Goal: Information Seeking & Learning: Compare options

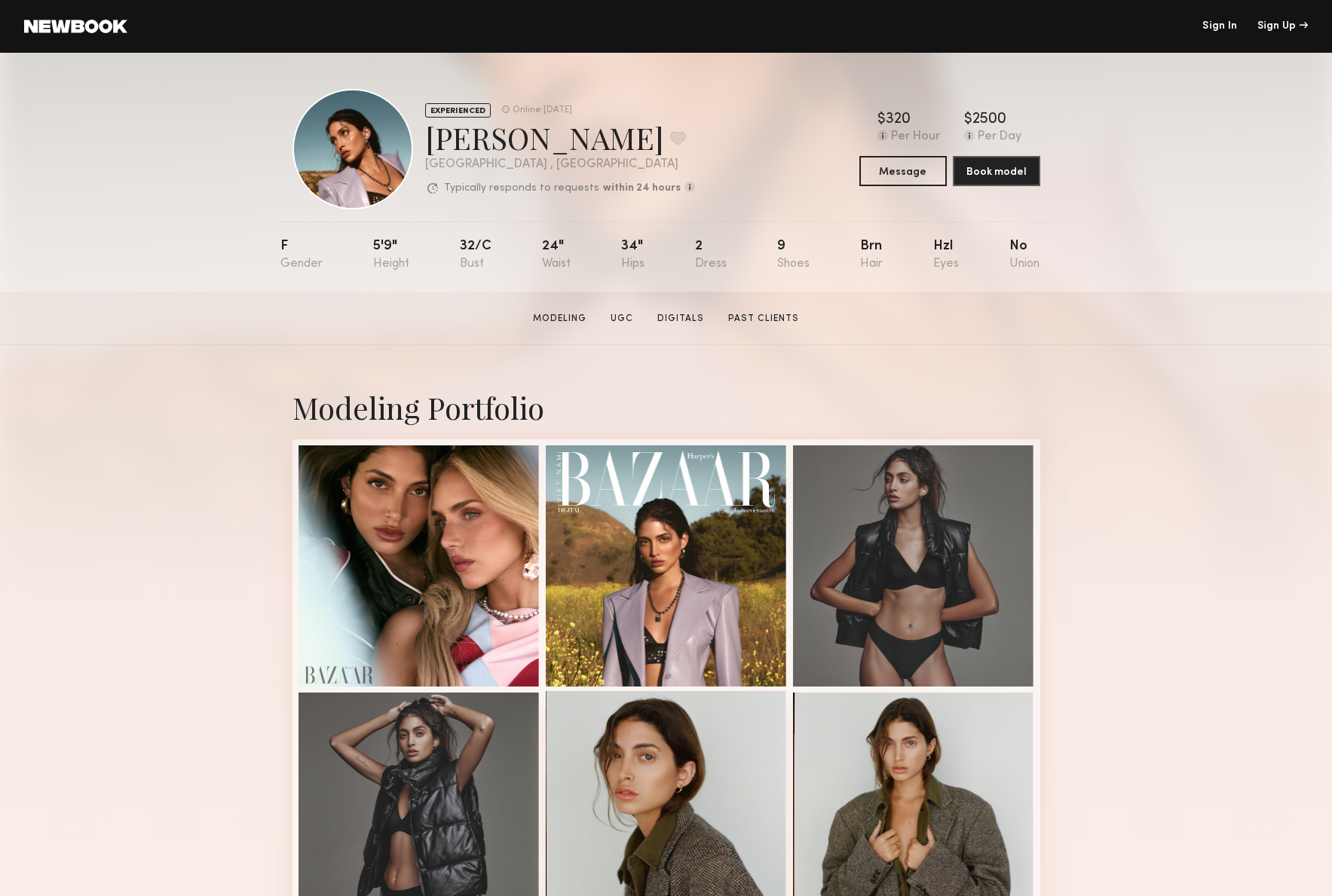
click at [697, 798] on div at bounding box center [666, 811] width 241 height 241
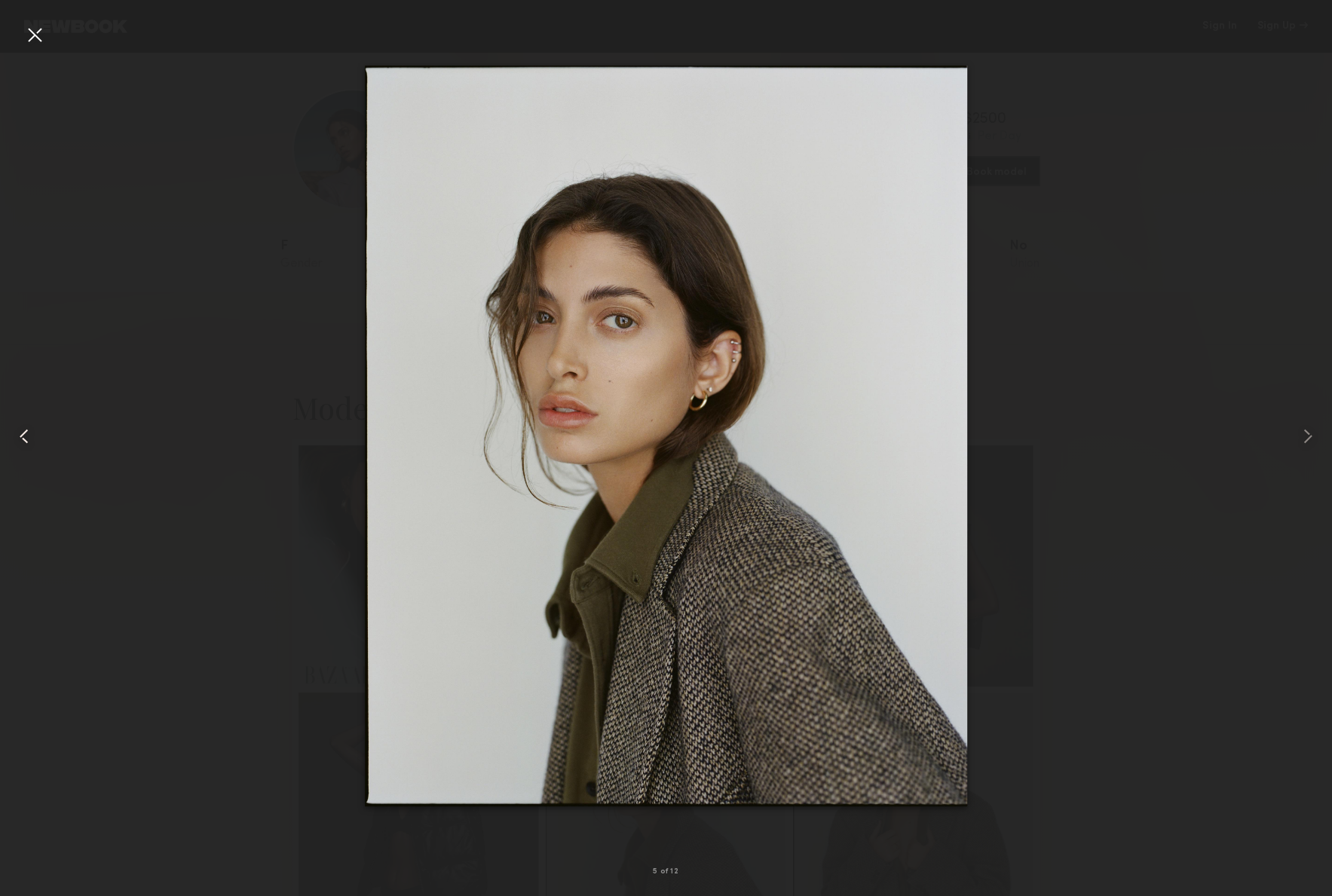
click at [36, 35] on div at bounding box center [34, 34] width 24 height 24
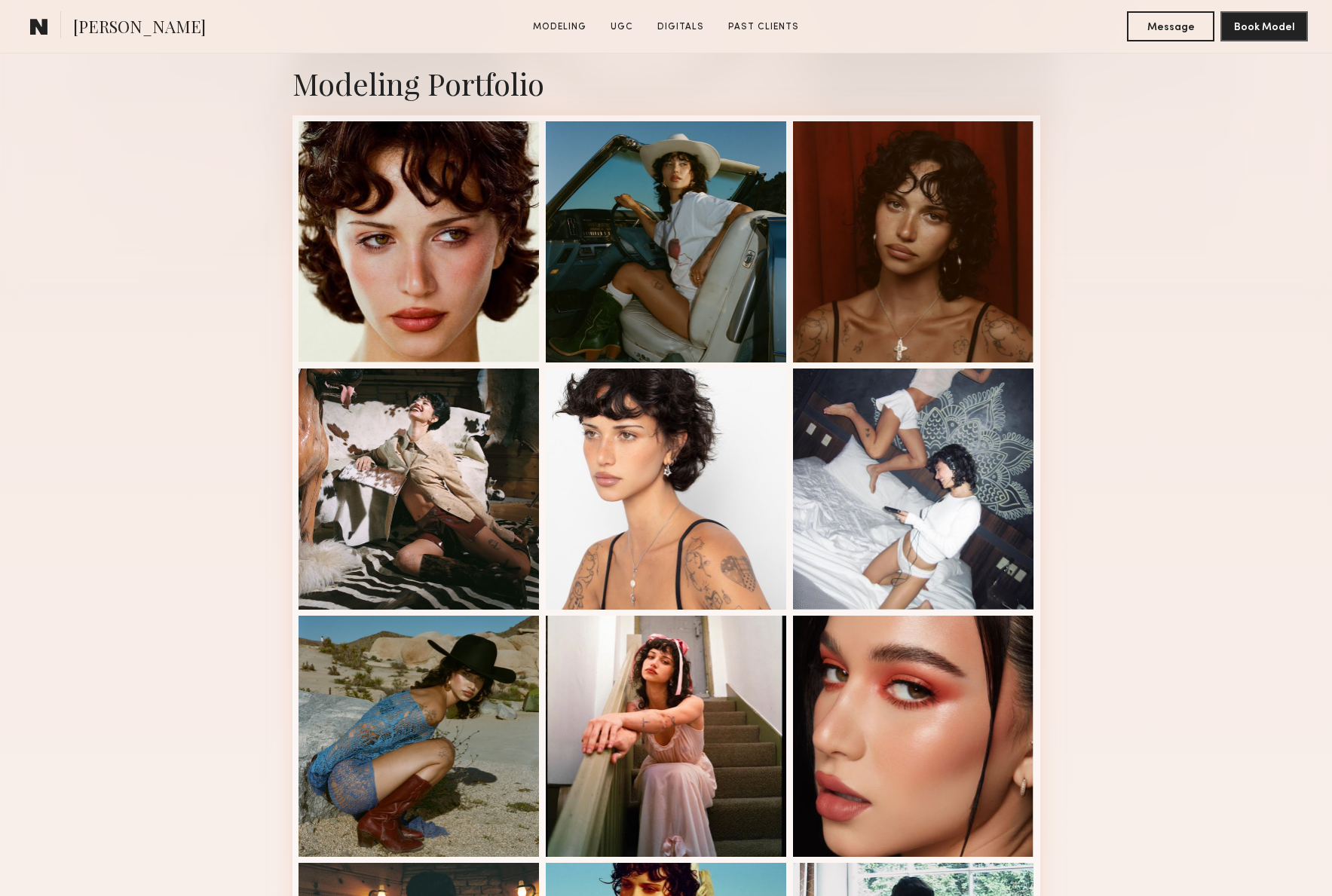
scroll to position [432, 0]
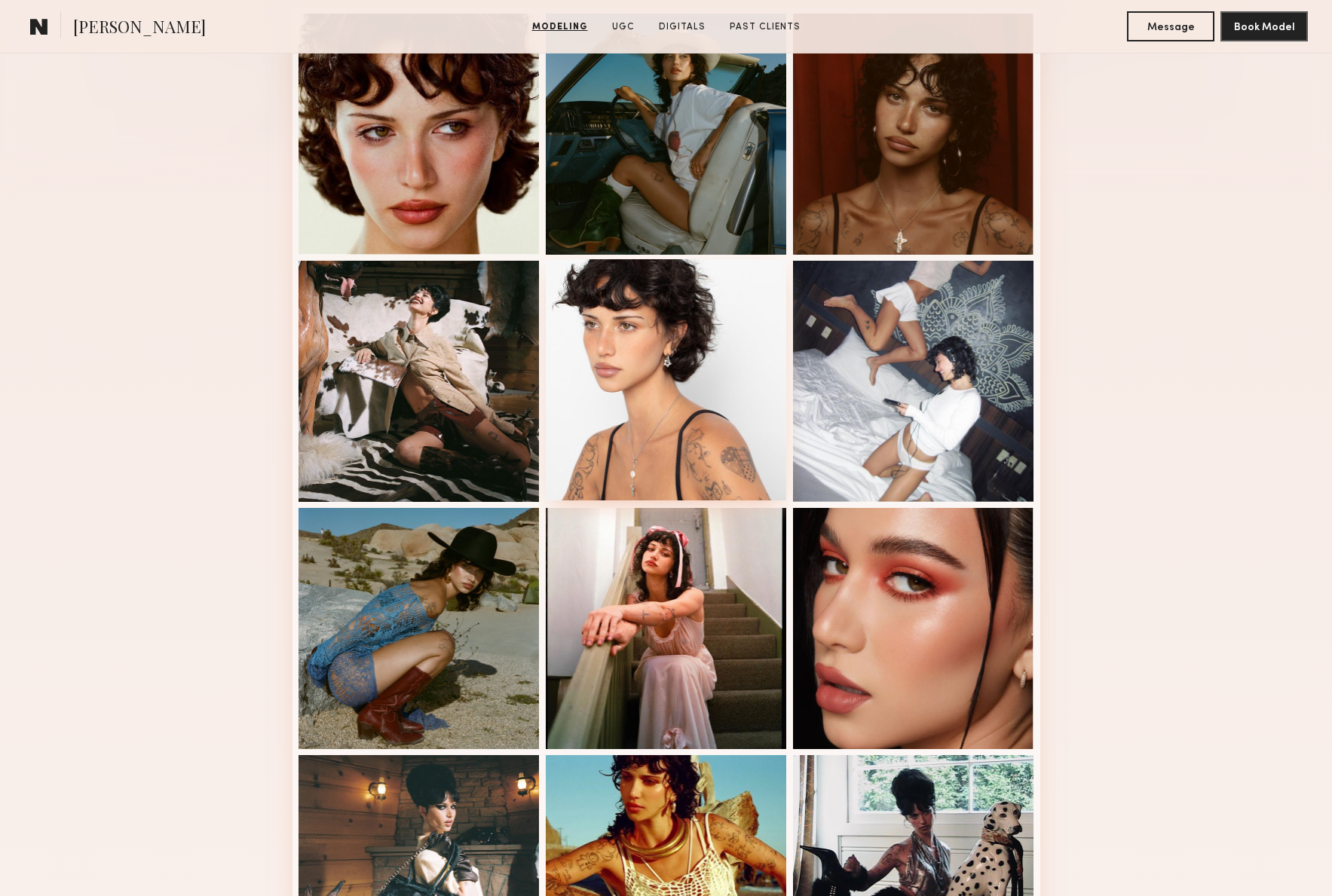
click at [670, 395] on div at bounding box center [666, 379] width 241 height 241
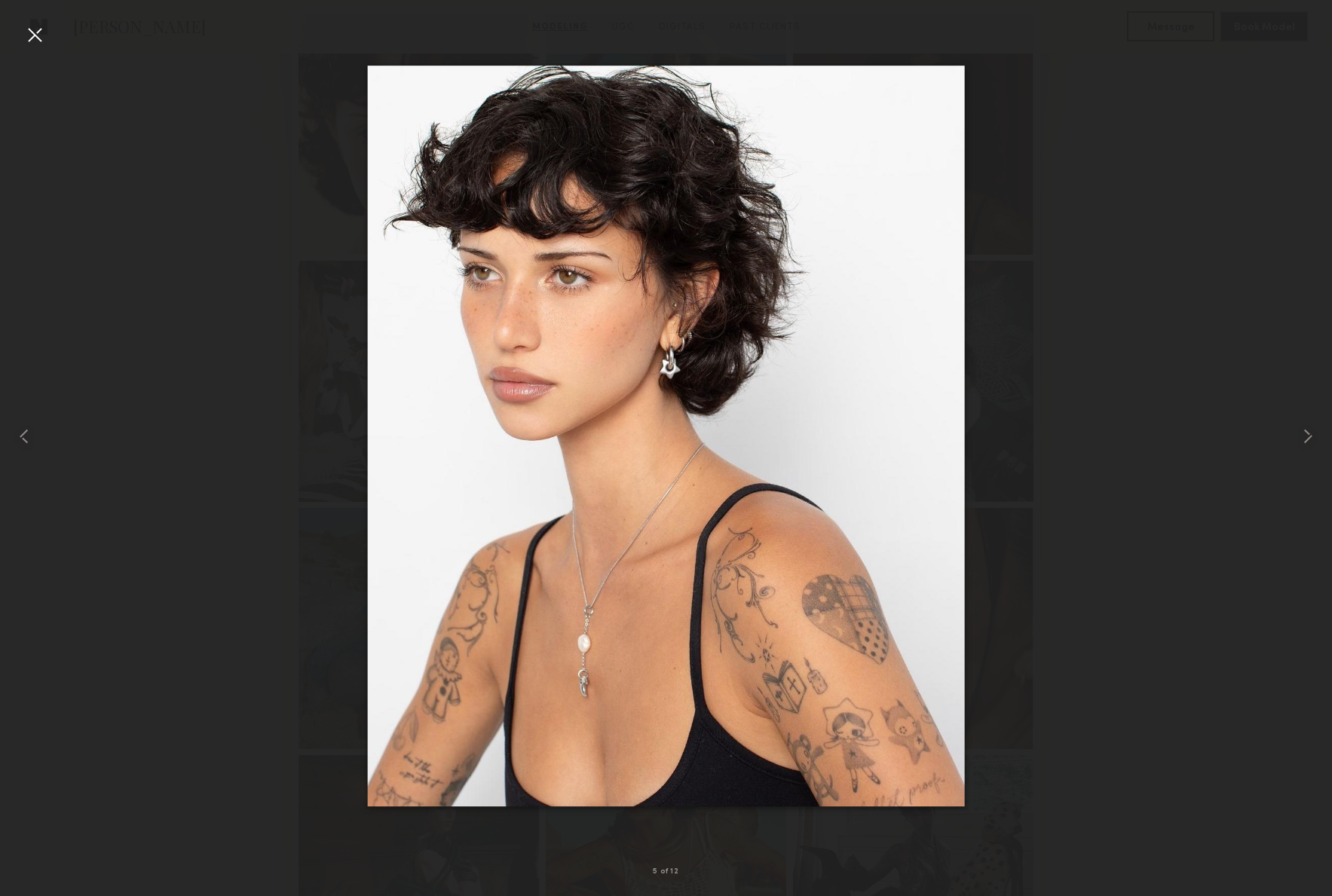
click at [37, 34] on div at bounding box center [34, 34] width 24 height 24
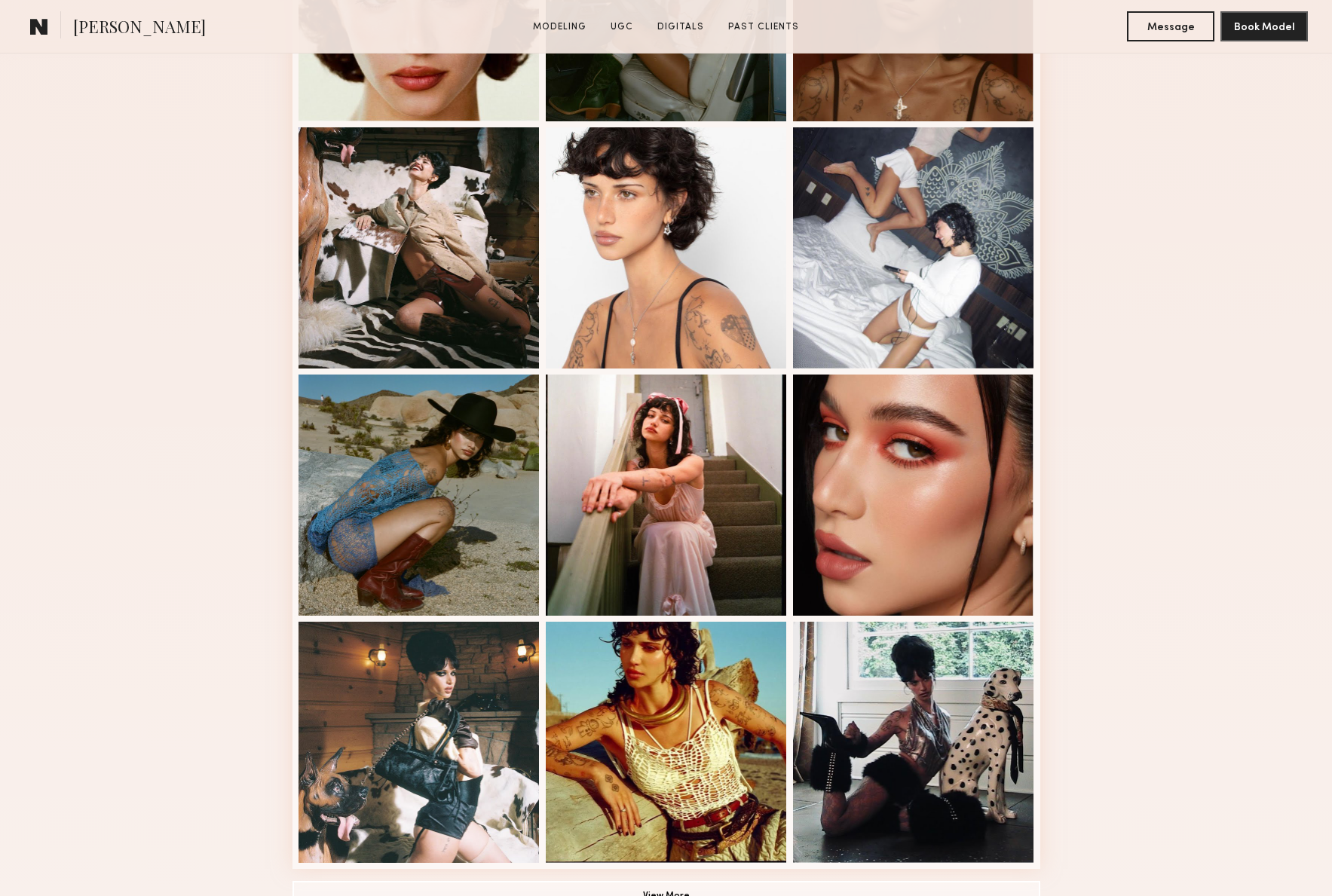
scroll to position [604, 0]
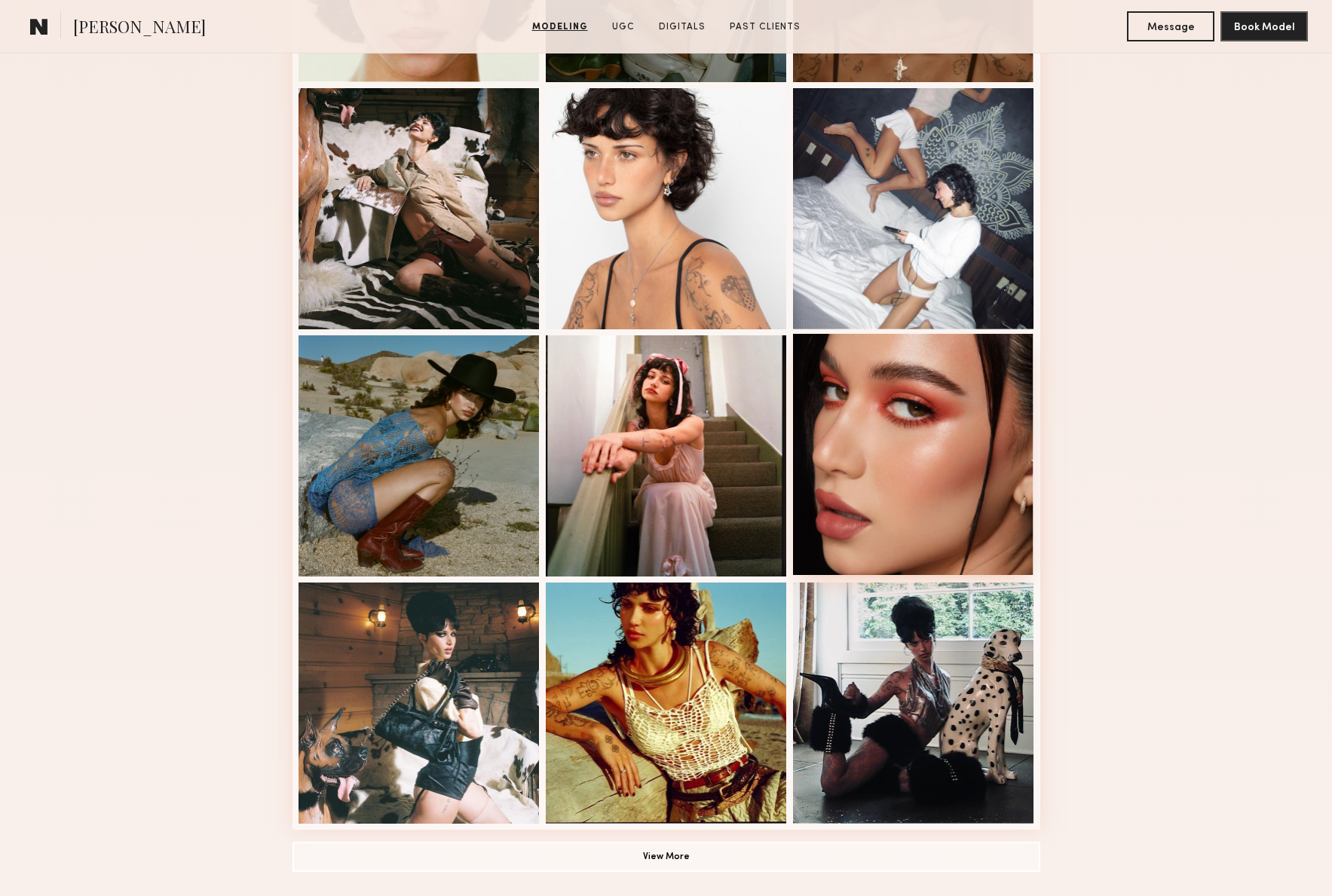
click at [877, 502] on div at bounding box center [913, 454] width 241 height 241
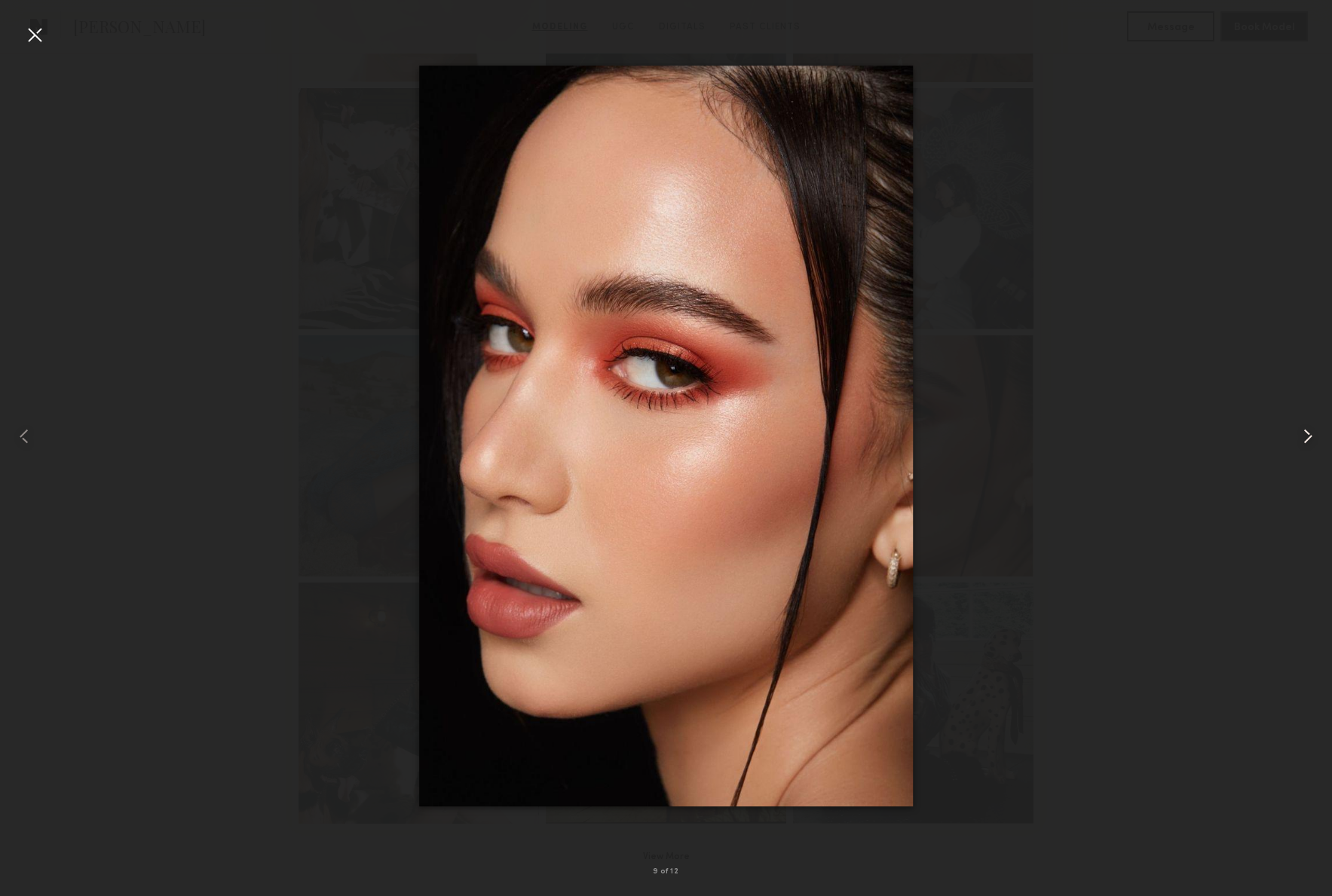
click at [1314, 431] on common-icon at bounding box center [1307, 436] width 24 height 24
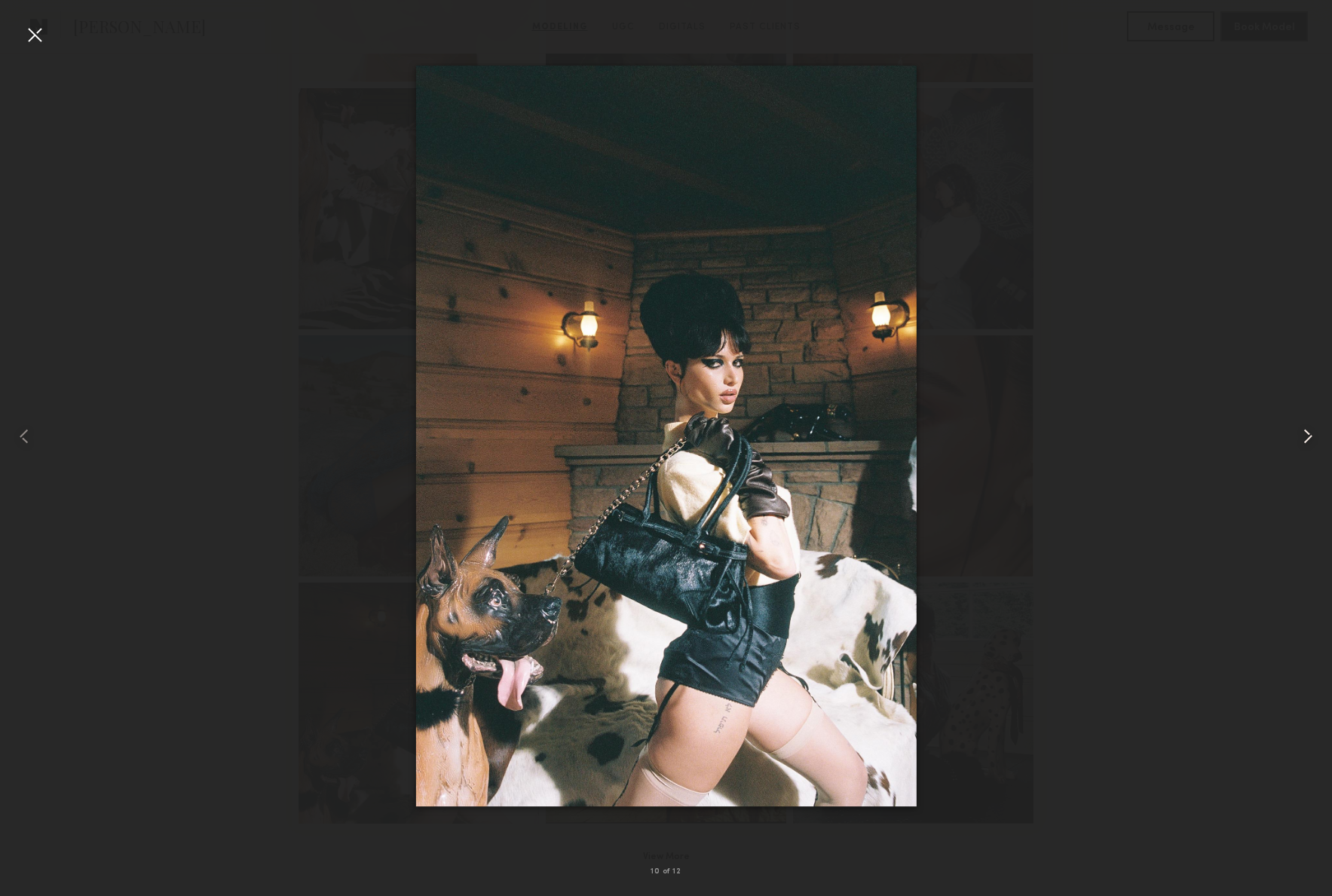
click at [1314, 431] on common-icon at bounding box center [1307, 436] width 24 height 24
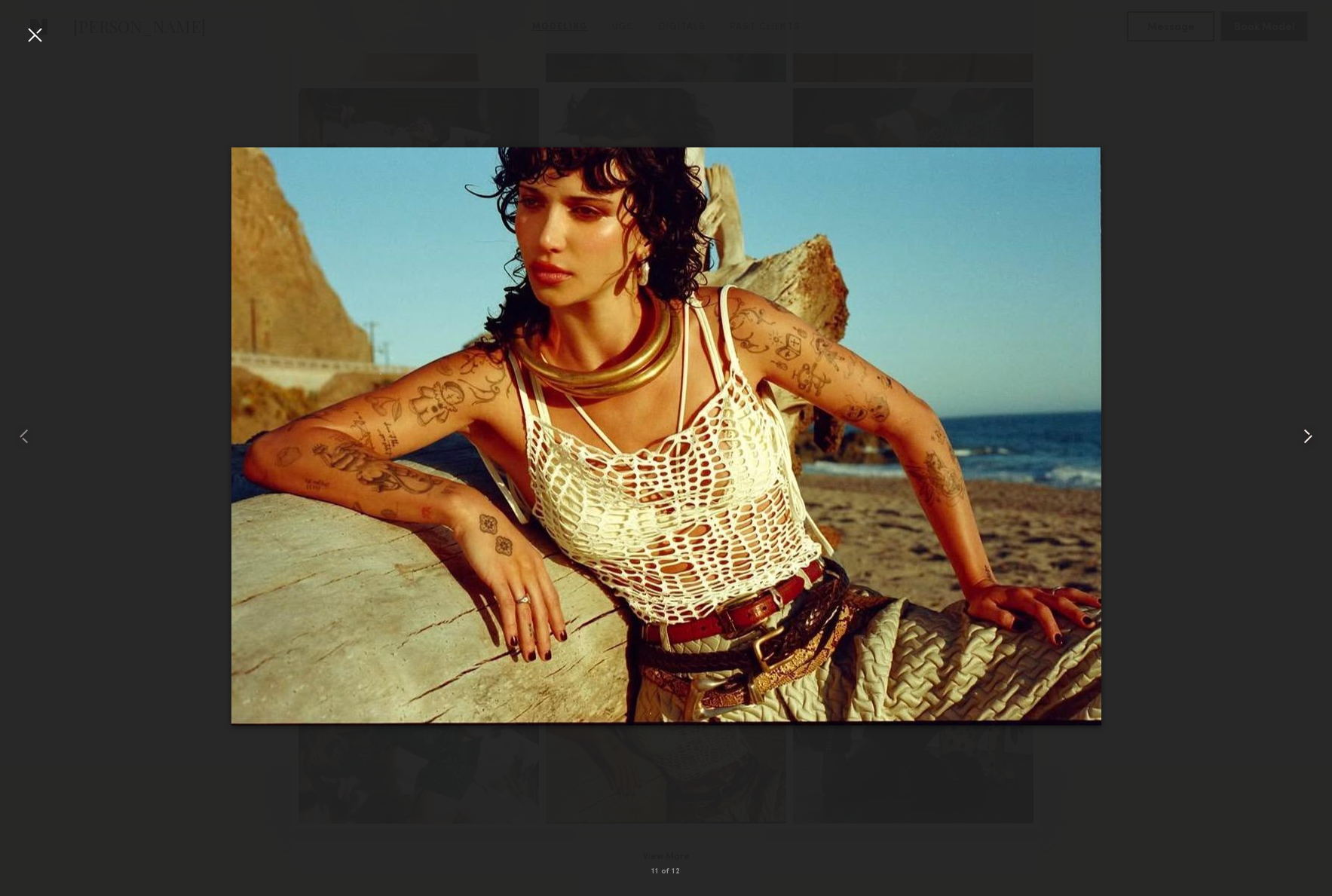
click at [1314, 431] on common-icon at bounding box center [1307, 436] width 24 height 24
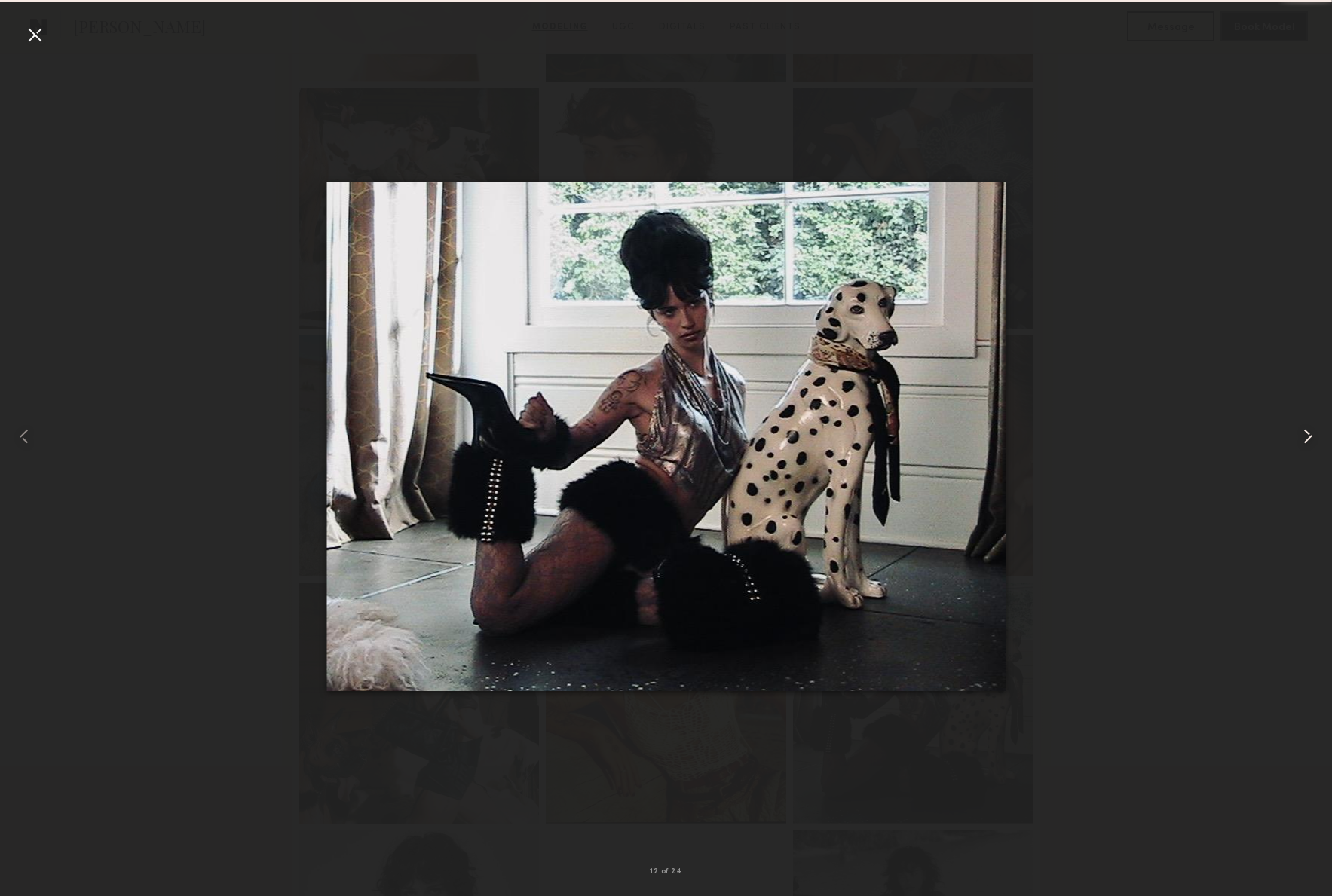
click at [1314, 431] on common-icon at bounding box center [1307, 436] width 24 height 24
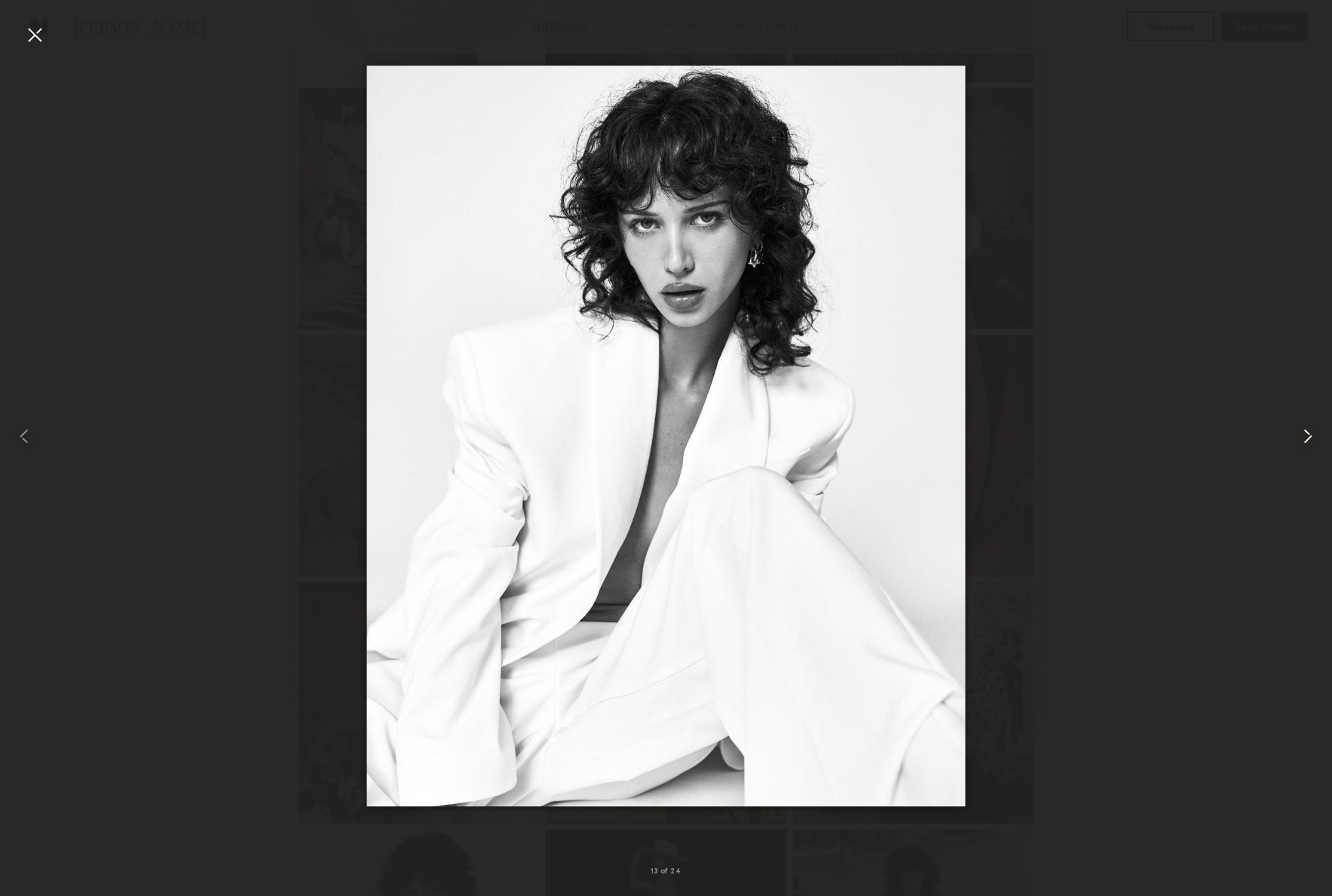
click at [1314, 431] on common-icon at bounding box center [1307, 436] width 24 height 24
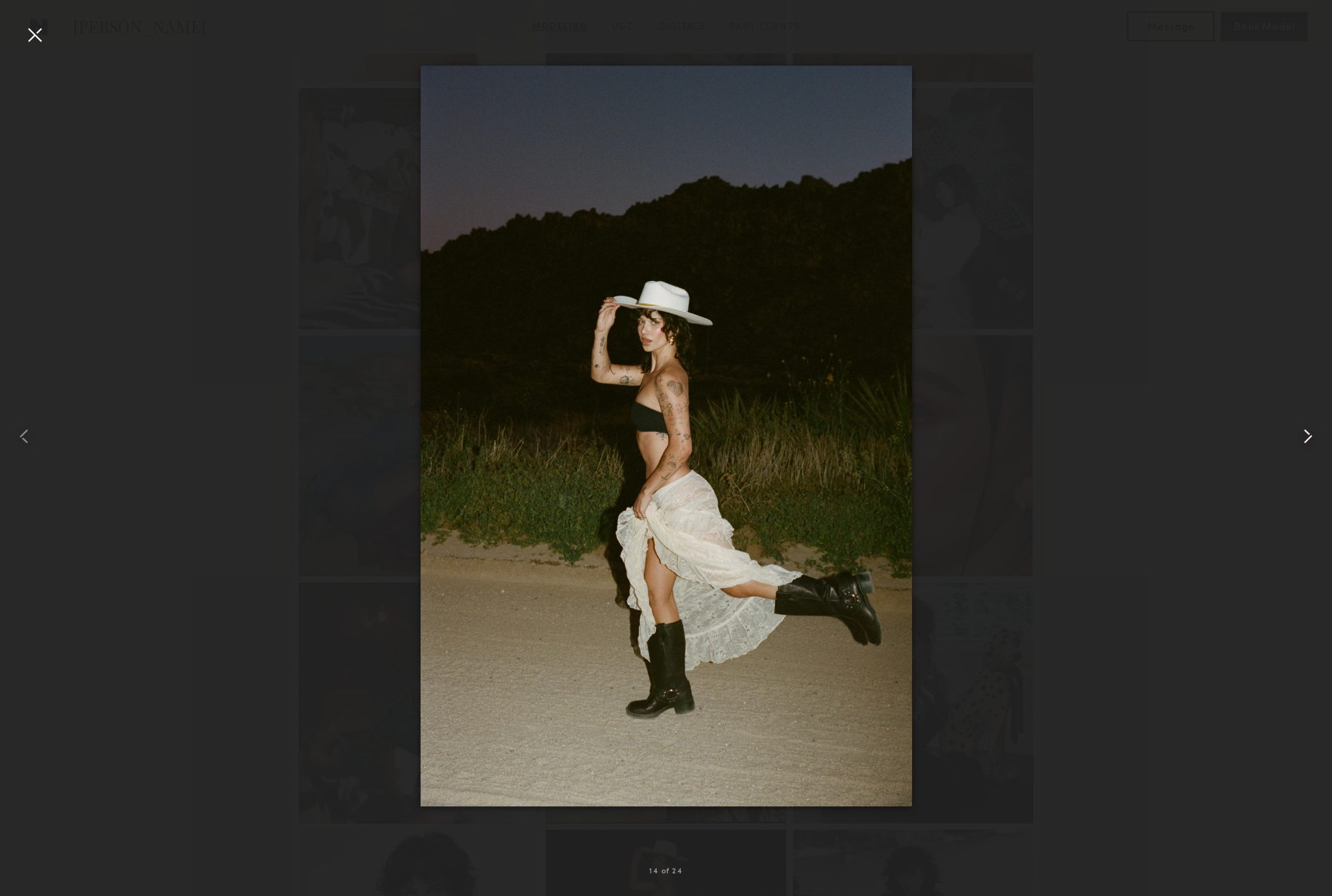
click at [1314, 431] on common-icon at bounding box center [1307, 436] width 24 height 24
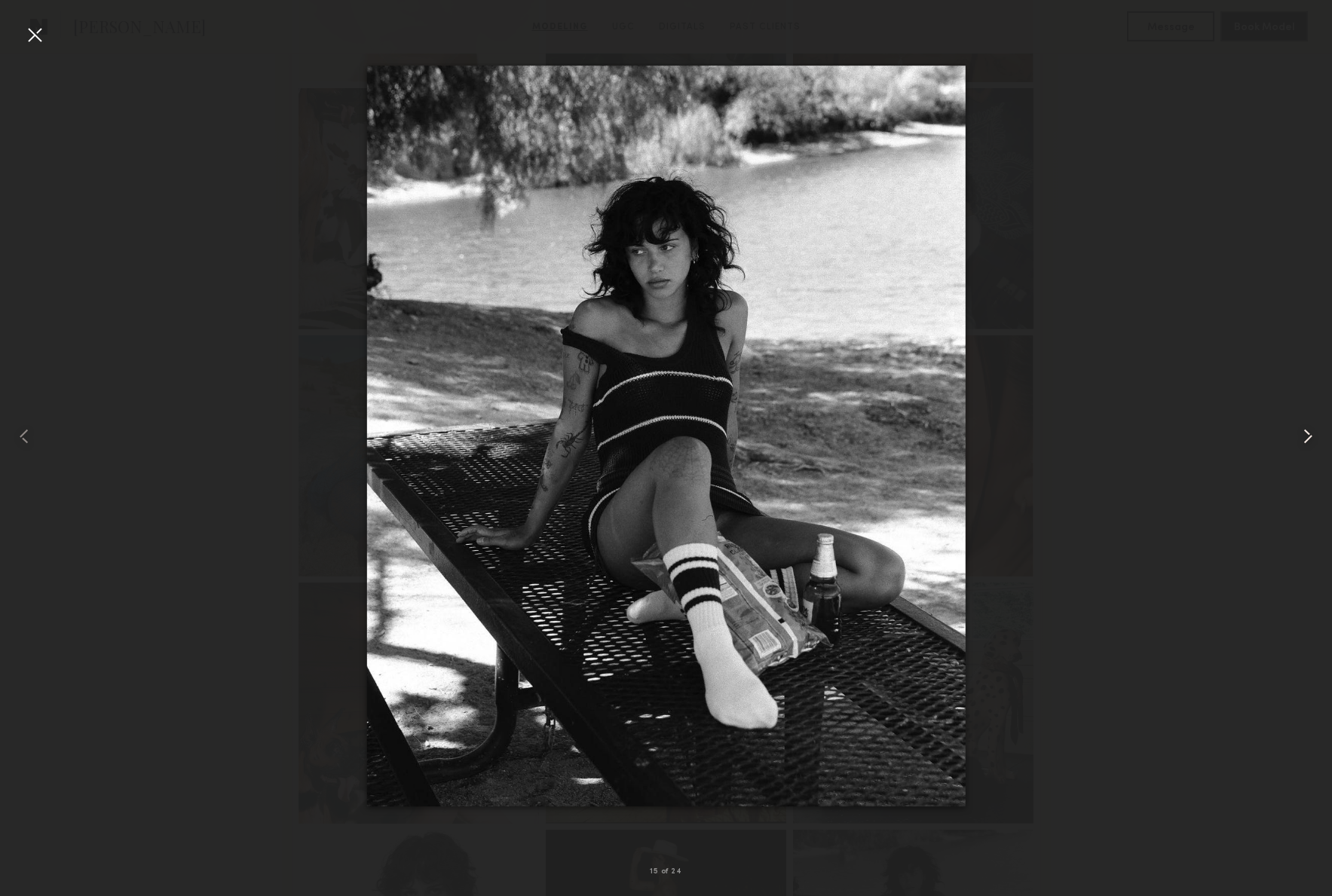
click at [1314, 431] on common-icon at bounding box center [1307, 436] width 24 height 24
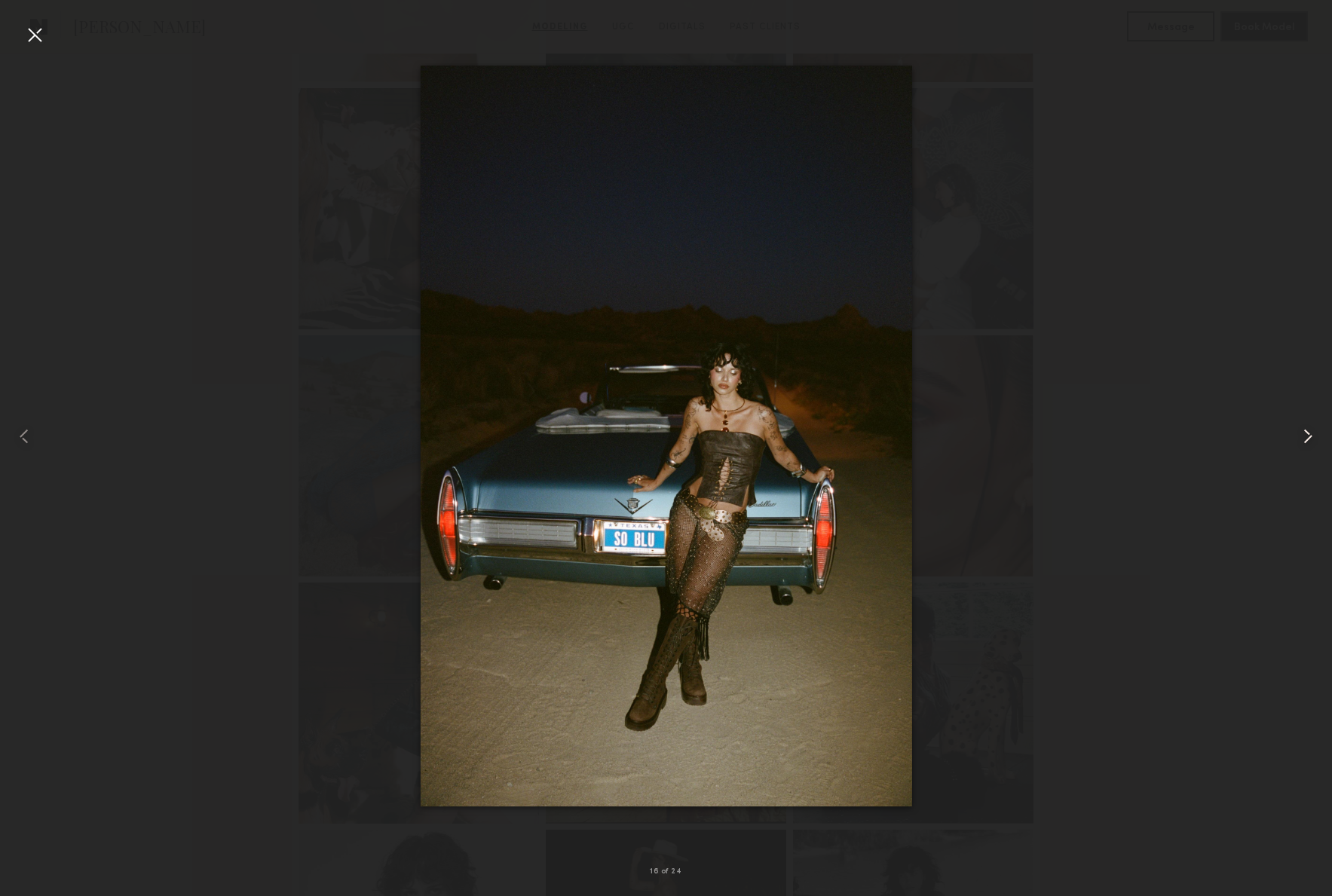
click at [1314, 431] on common-icon at bounding box center [1307, 436] width 24 height 24
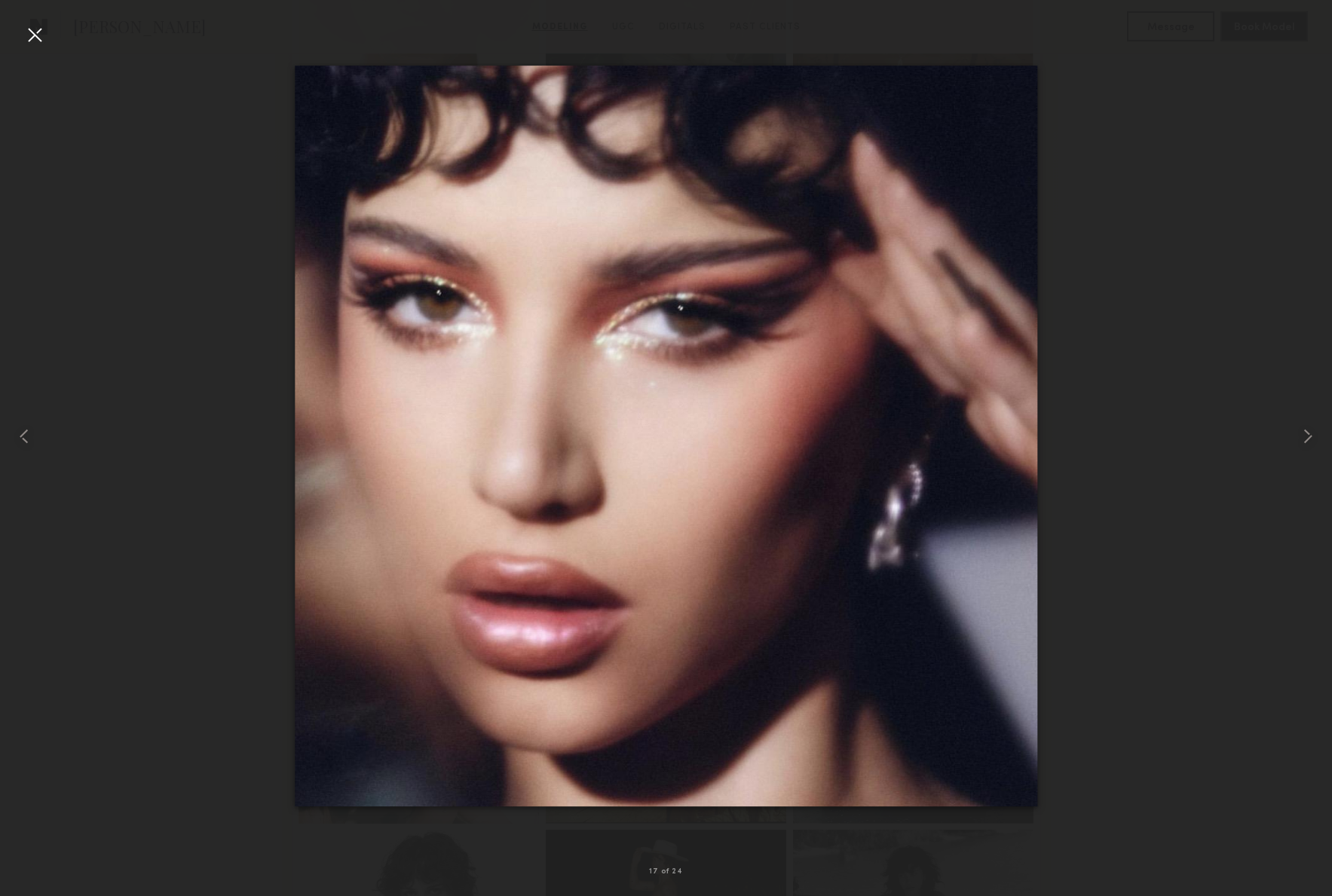
click at [31, 30] on div at bounding box center [34, 34] width 24 height 24
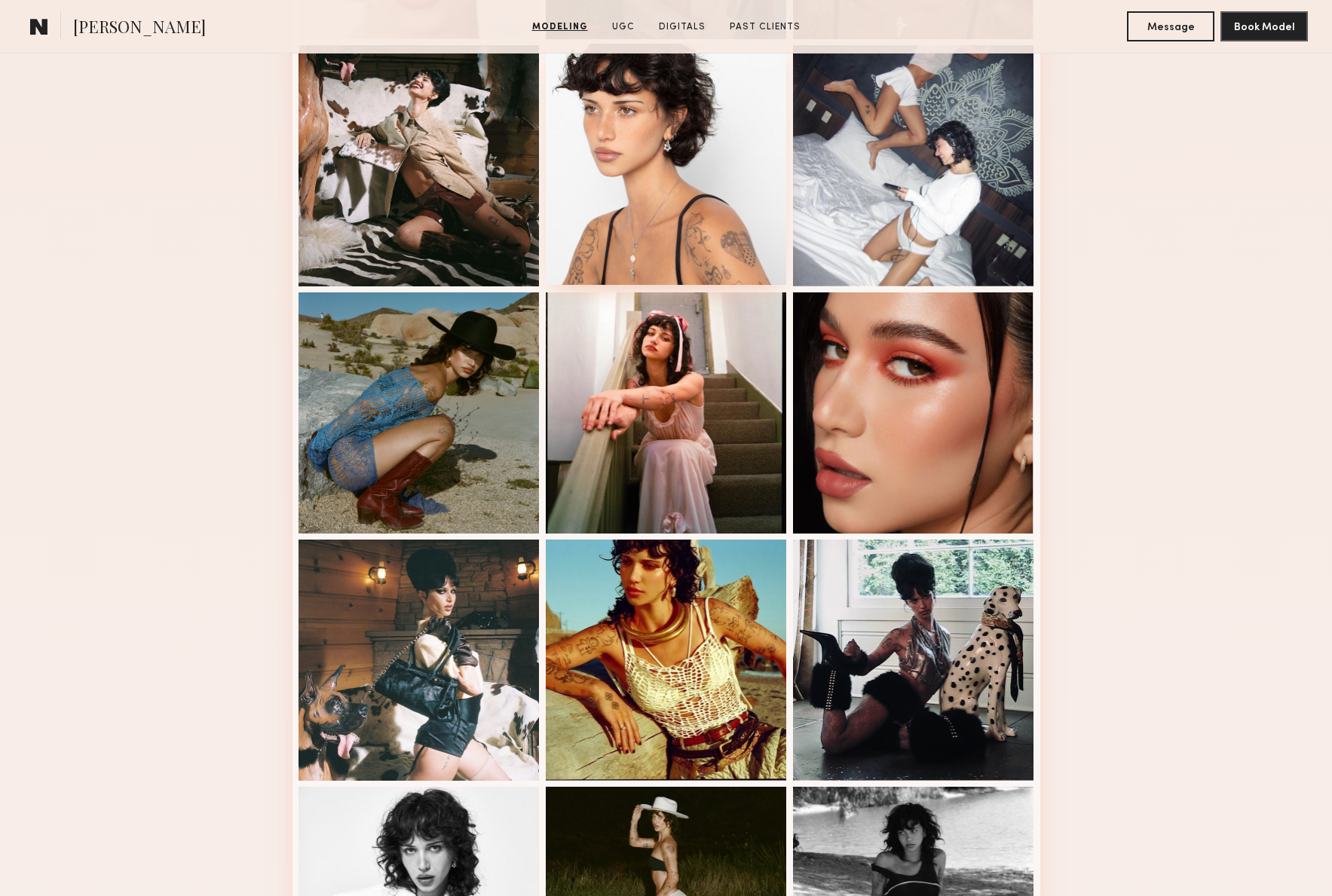
scroll to position [652, 0]
